Goal: Find specific fact: Find specific fact

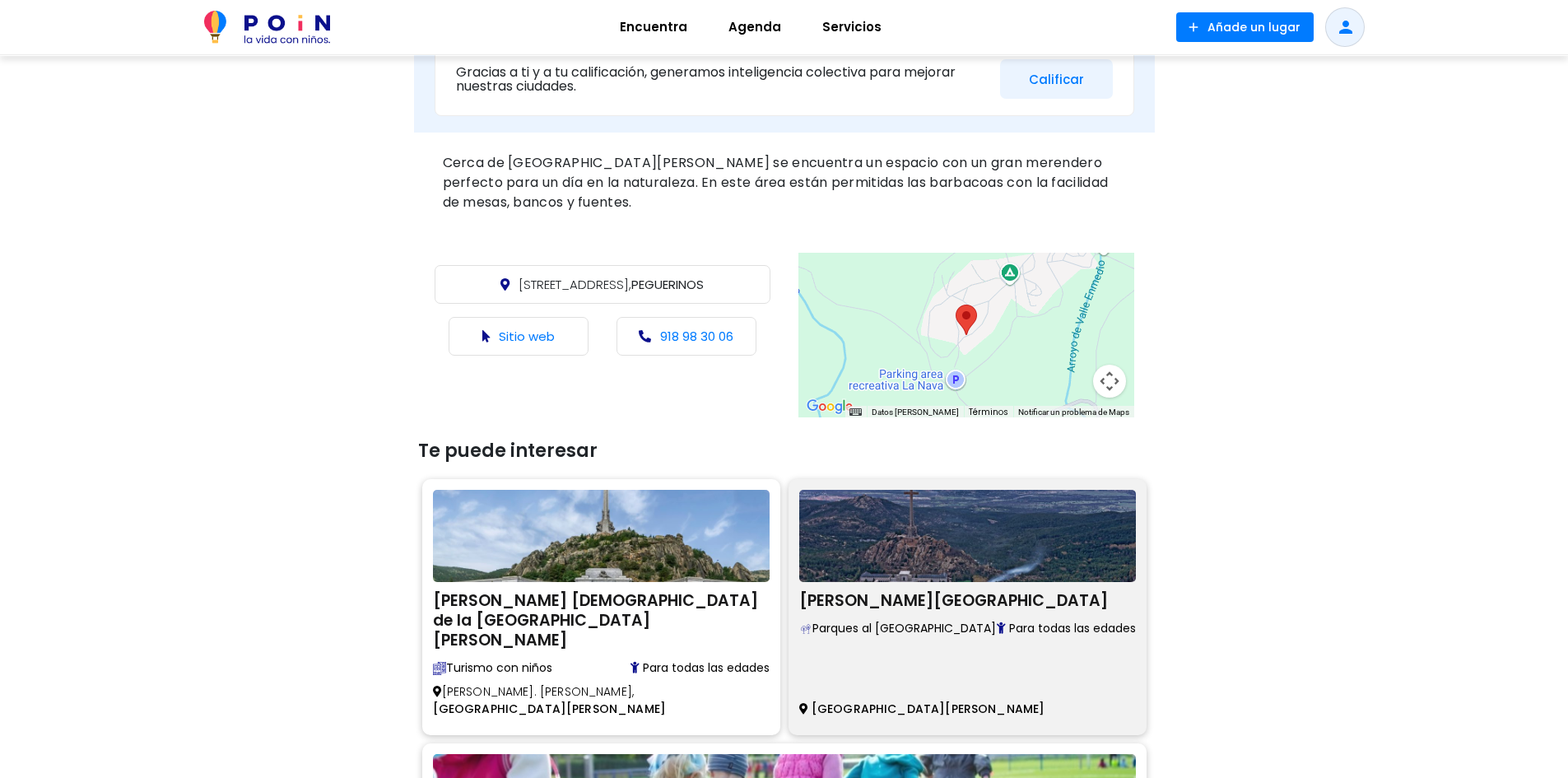
scroll to position [576, 0]
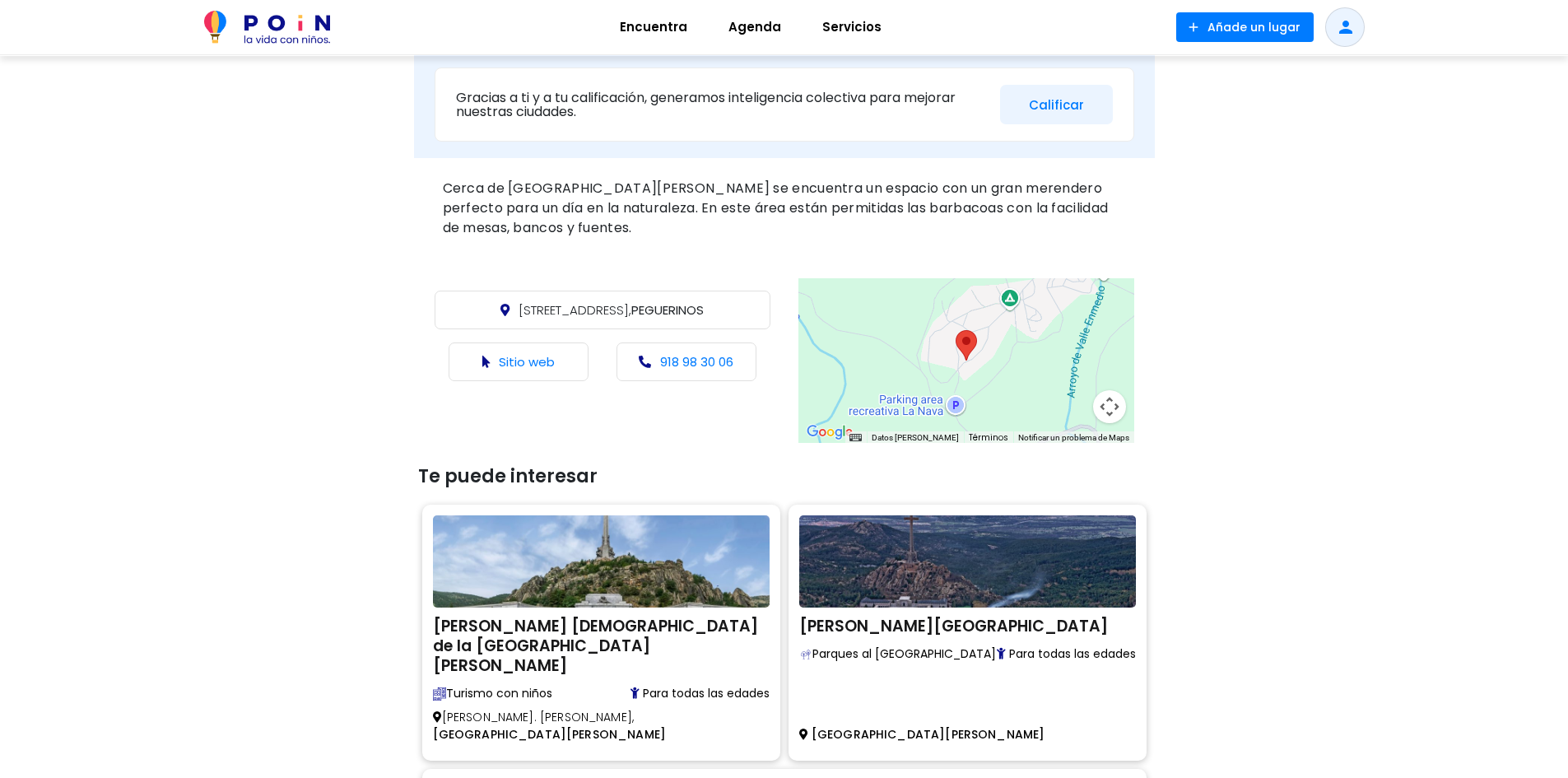
click at [926, 327] on div at bounding box center [967, 360] width 336 height 164
click at [1107, 408] on button "Controles de visualización del mapa" at bounding box center [1110, 406] width 33 height 33
click at [904, 391] on div at bounding box center [967, 360] width 336 height 164
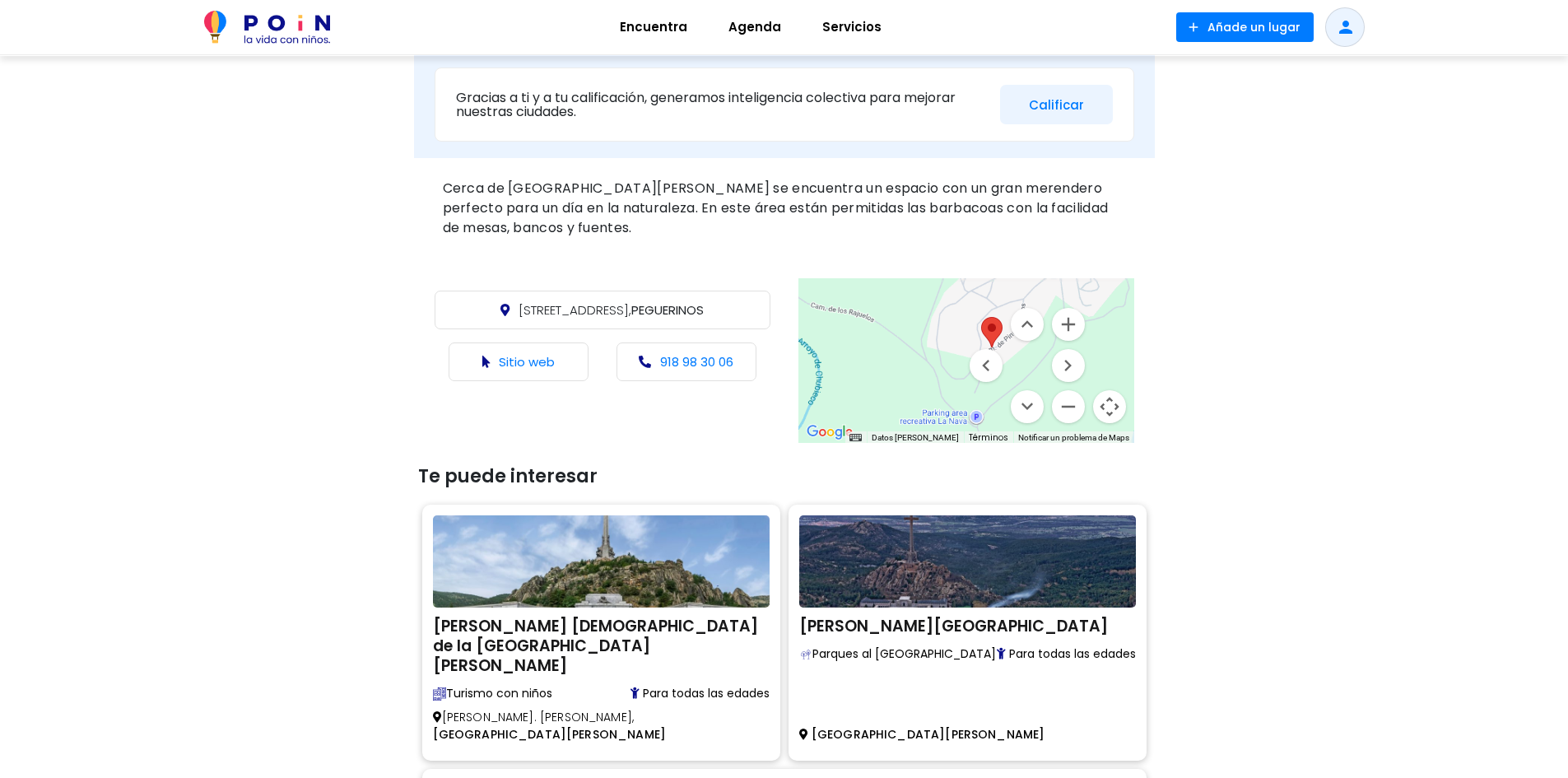
click at [904, 391] on div at bounding box center [967, 360] width 336 height 164
click at [672, 313] on span "[STREET_ADDRESS]" at bounding box center [611, 310] width 185 height 17
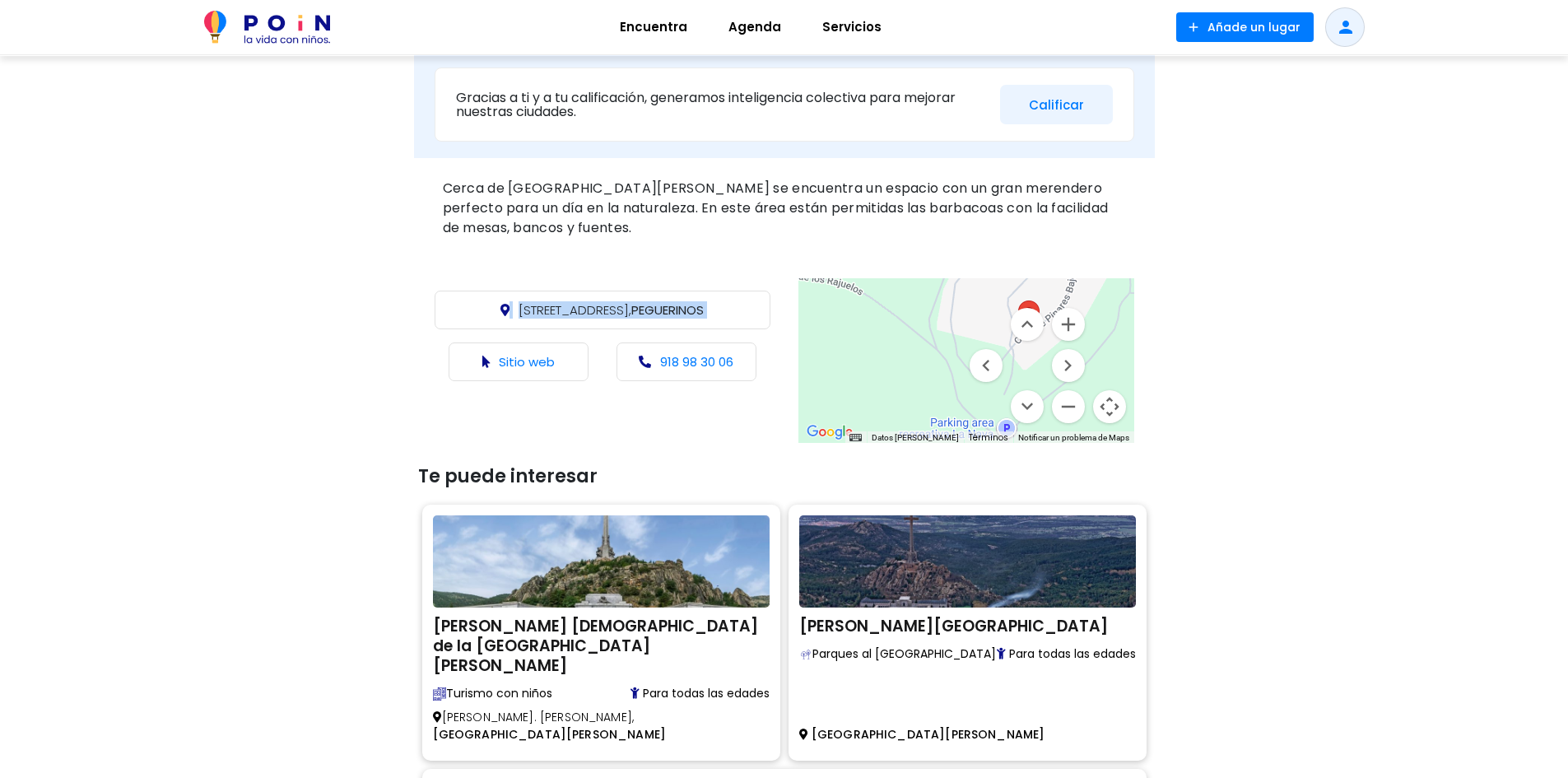
click at [672, 313] on span "[STREET_ADDRESS]" at bounding box center [611, 310] width 185 height 17
copy div "[STREET_ADDRESS]"
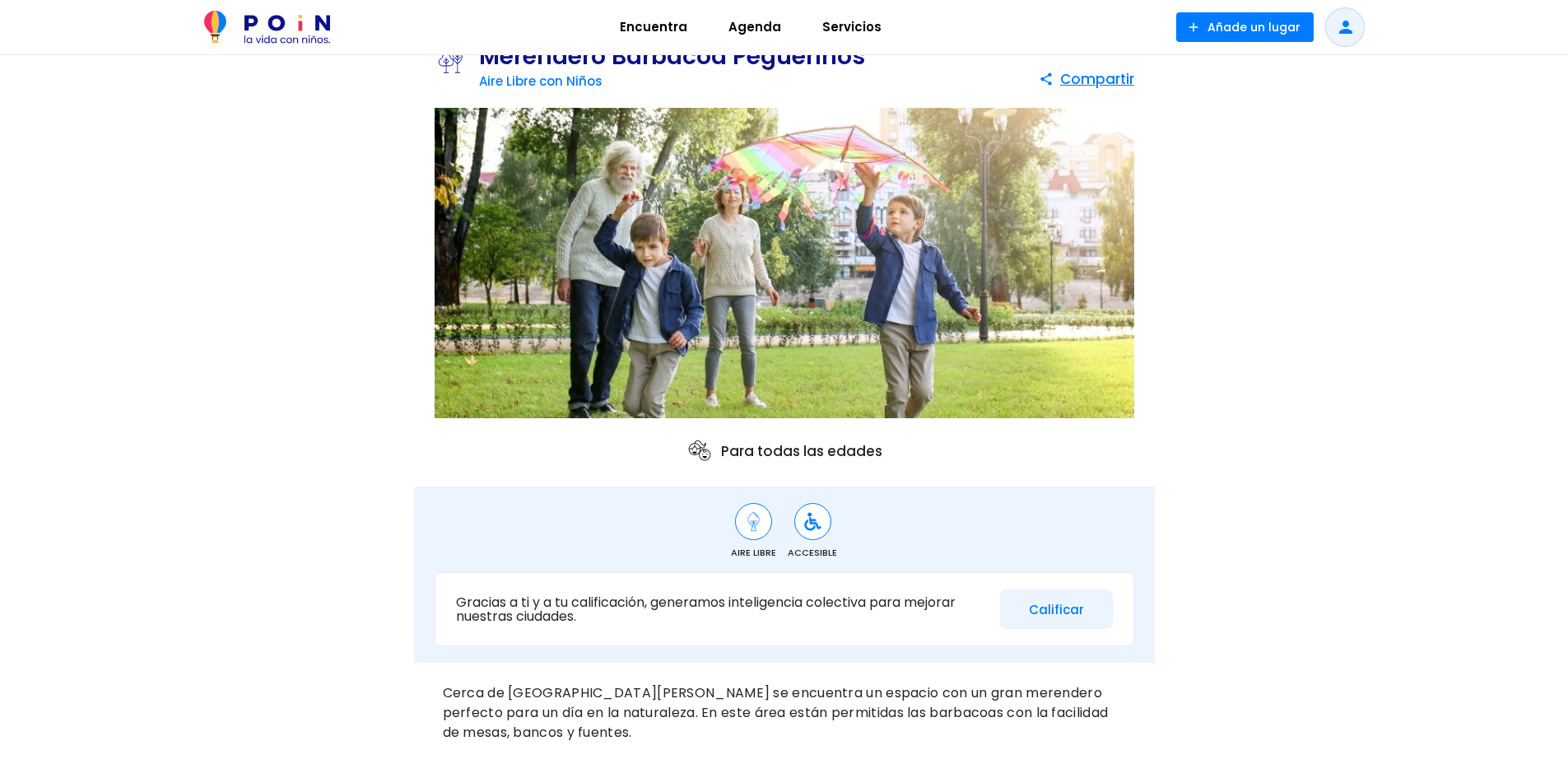
scroll to position [0, 0]
